Goal: Information Seeking & Learning: Learn about a topic

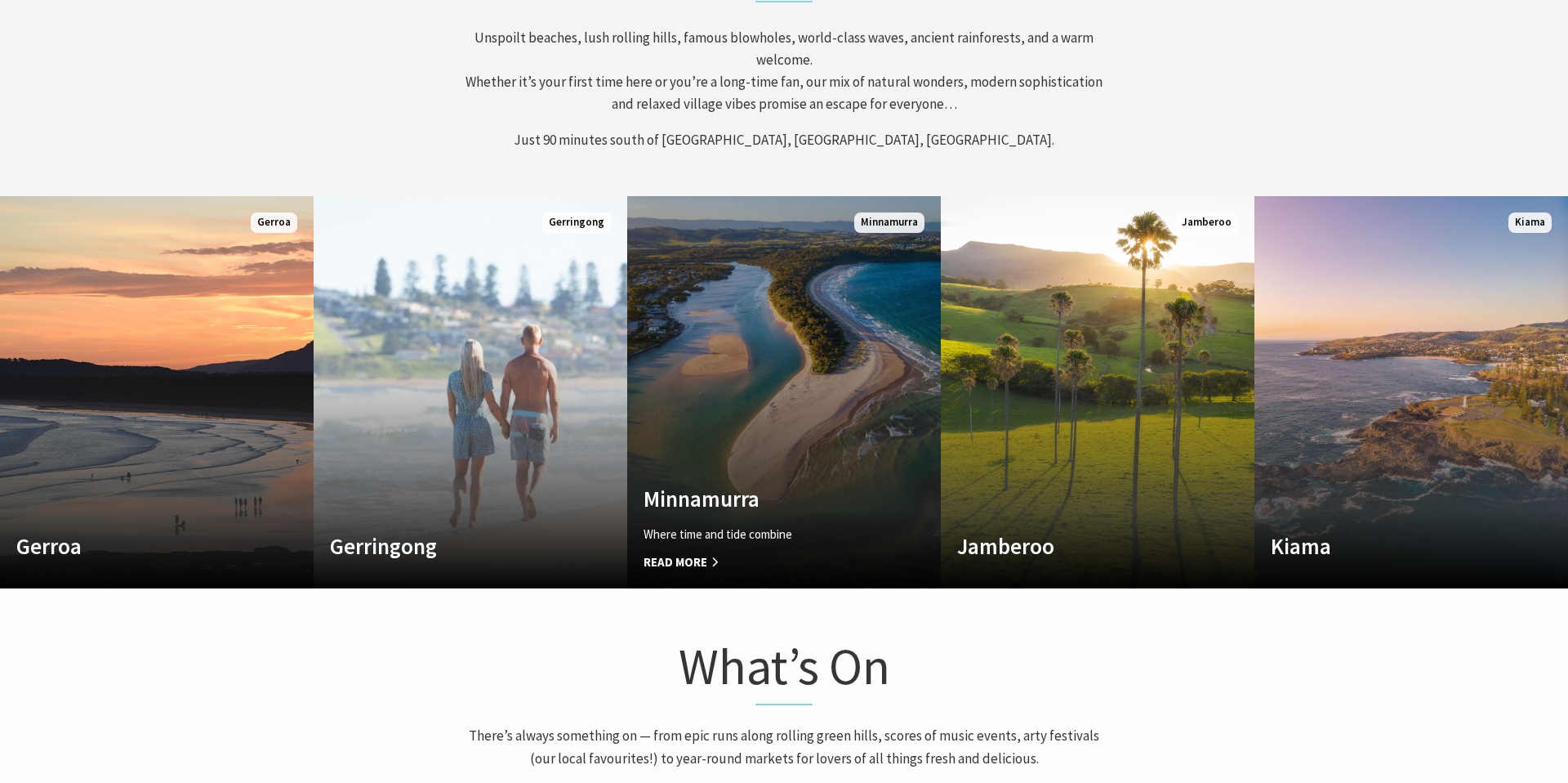
scroll to position [768, 0]
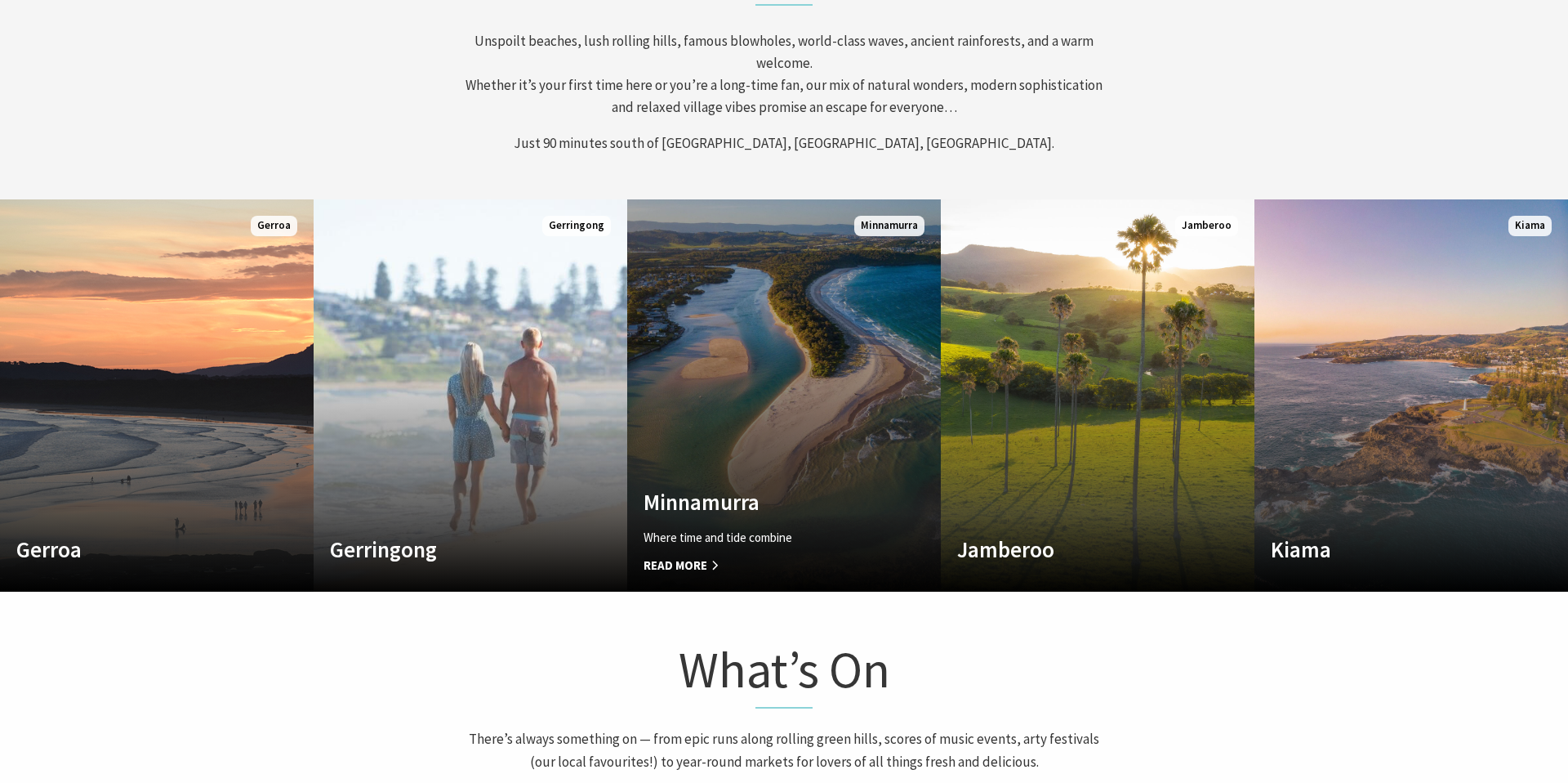
click at [716, 567] on span "Read More" at bounding box center [761, 566] width 234 height 20
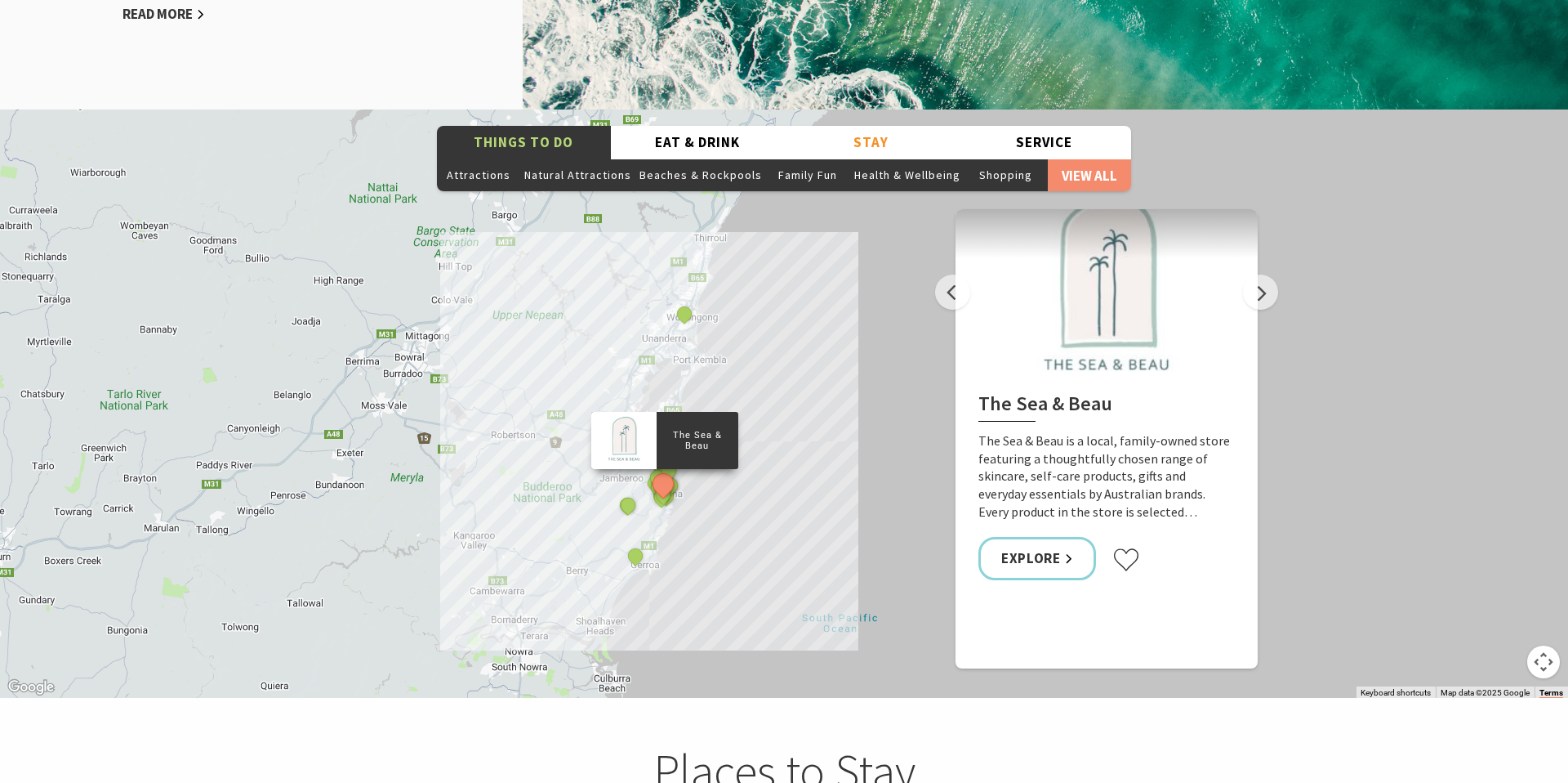
scroll to position [2641, 0]
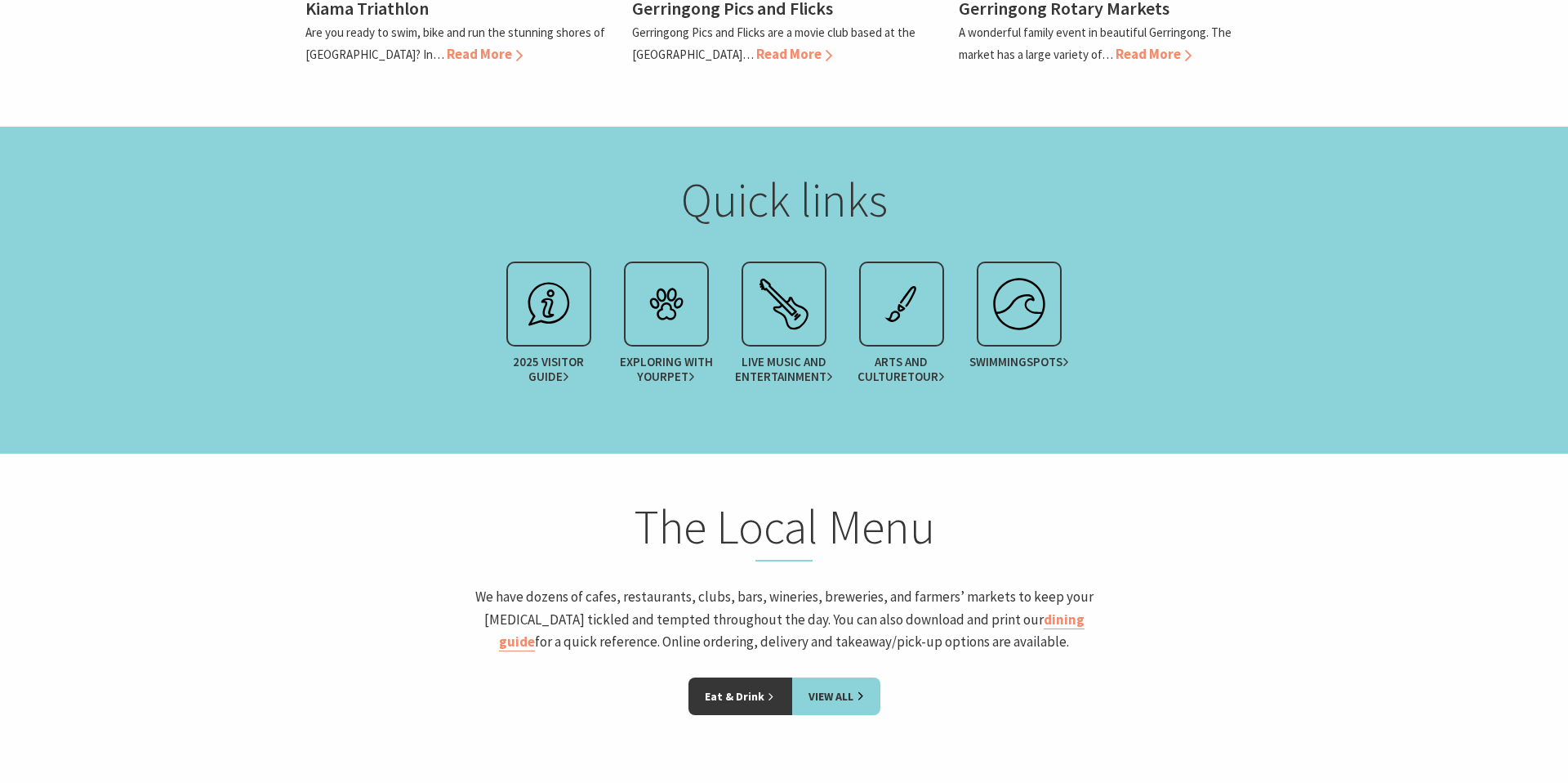
scroll to position [1847, 0]
